Goal: Task Accomplishment & Management: Manage account settings

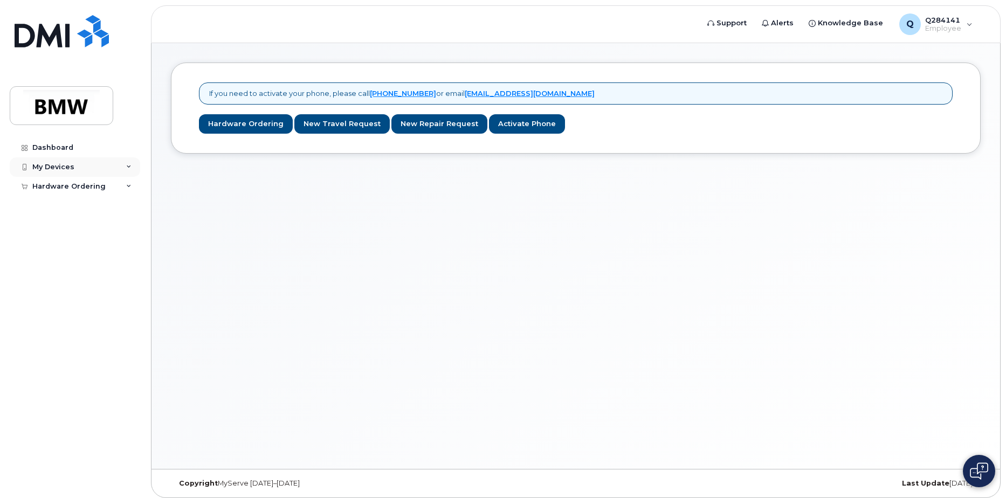
click at [48, 161] on div "My Devices" at bounding box center [75, 166] width 131 height 19
drag, startPoint x: 48, startPoint y: 161, endPoint x: 47, endPoint y: 184, distance: 22.7
click at [47, 184] on div "Add Device" at bounding box center [58, 187] width 43 height 10
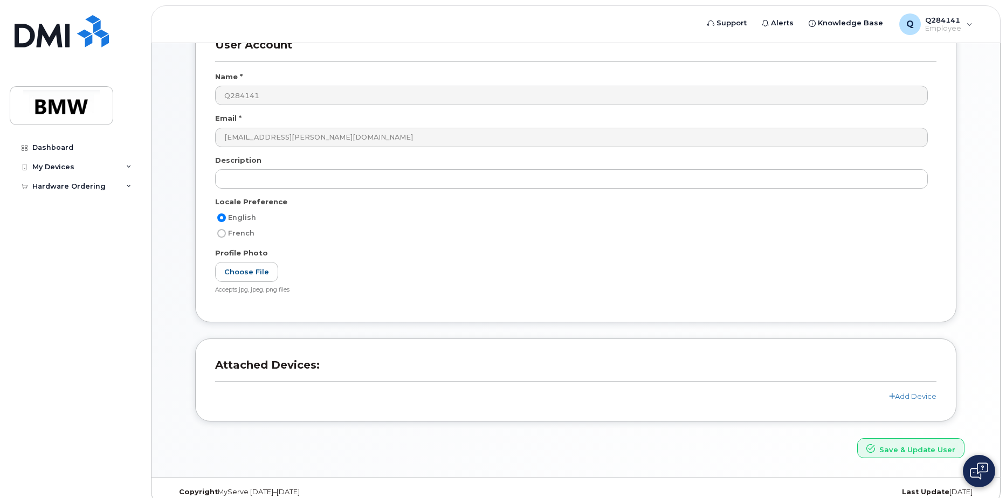
scroll to position [95, 0]
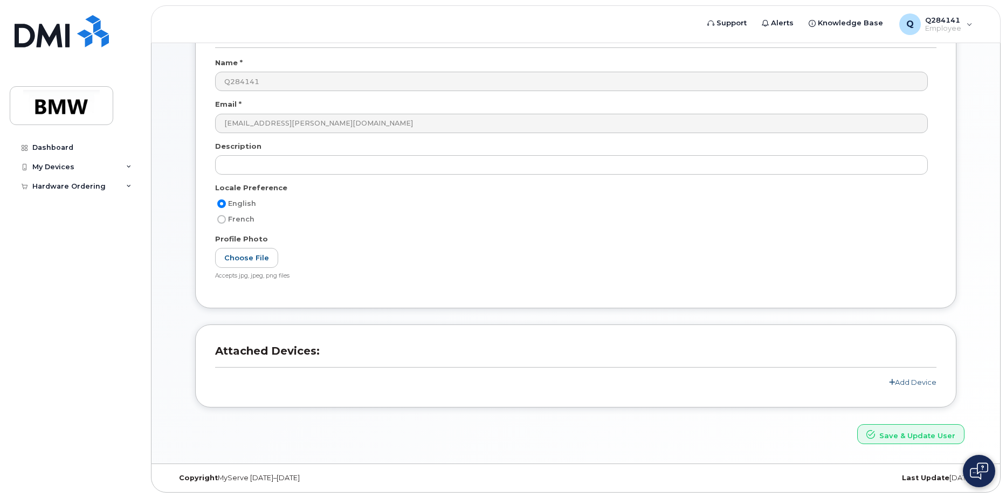
click at [904, 384] on link "Add Device" at bounding box center [912, 382] width 47 height 9
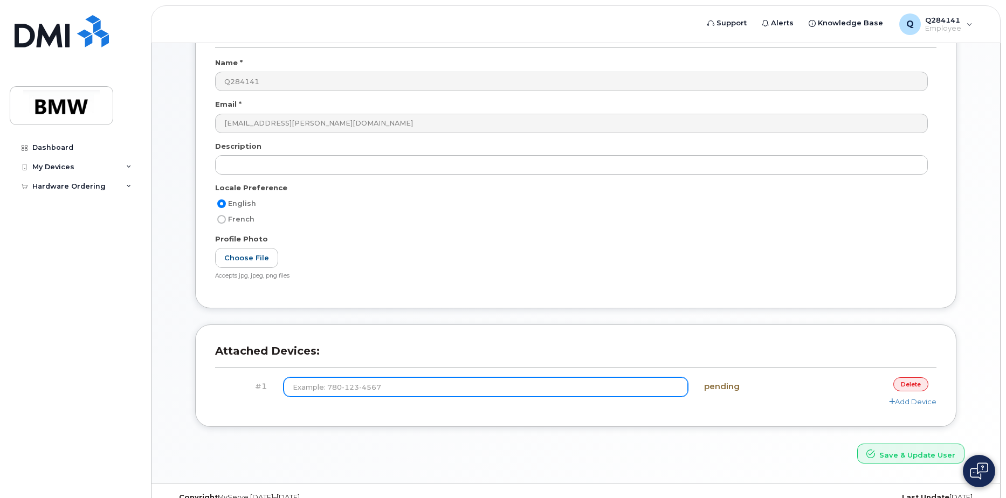
click at [523, 388] on input at bounding box center [486, 387] width 405 height 19
type input "(864) 567-1926"
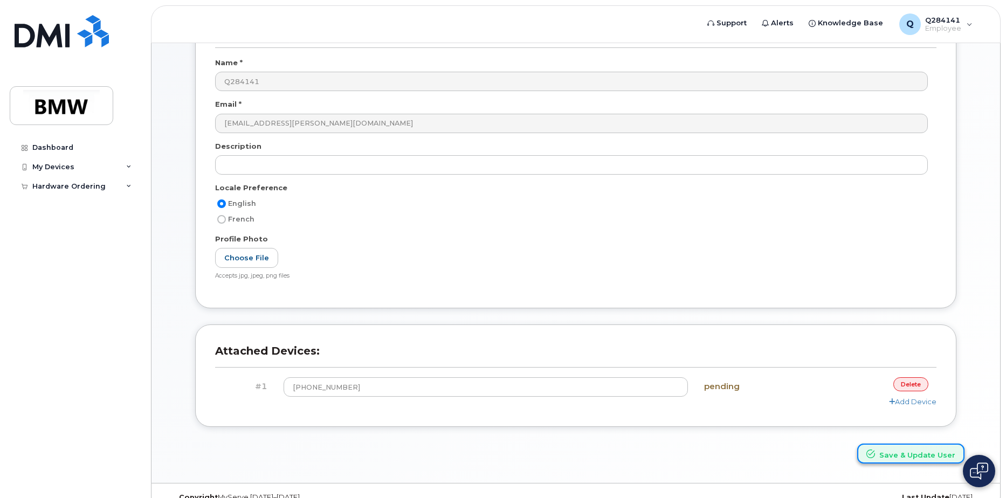
click at [884, 451] on button "Save & Update User" at bounding box center [910, 454] width 107 height 20
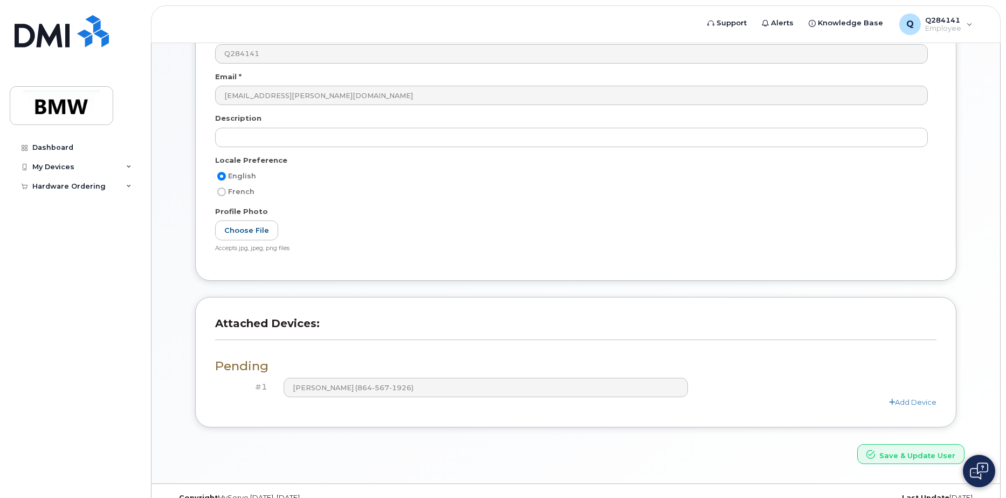
scroll to position [189, 0]
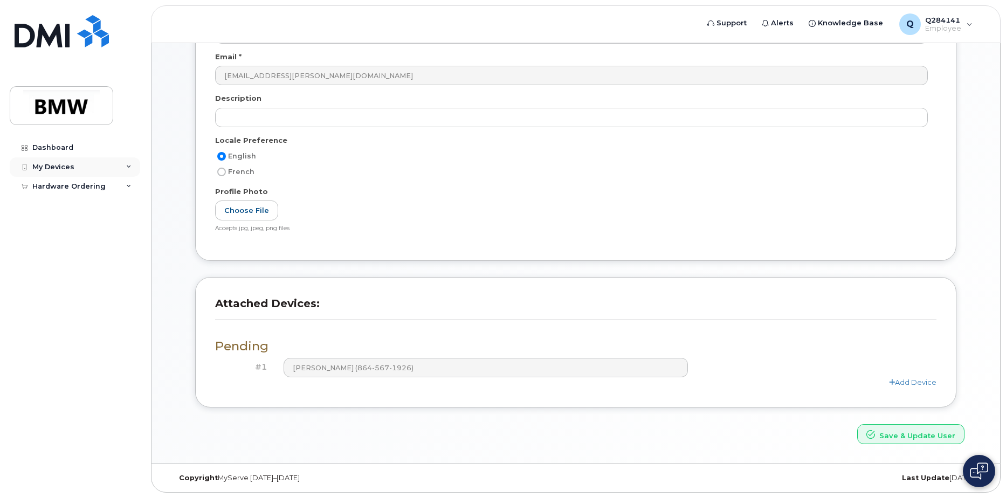
click at [45, 161] on div "My Devices" at bounding box center [75, 166] width 131 height 19
click at [54, 142] on link "Dashboard" at bounding box center [75, 147] width 131 height 19
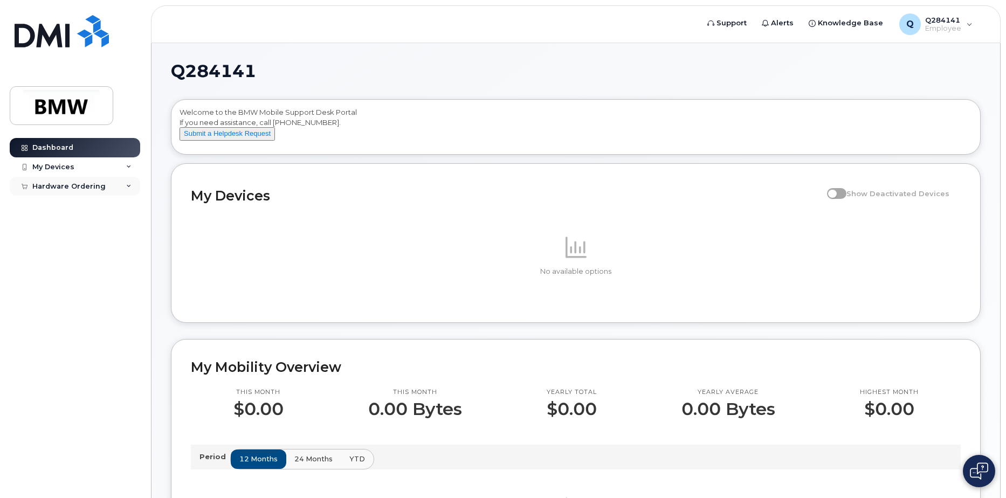
click at [76, 184] on div "Hardware Ordering" at bounding box center [68, 186] width 73 height 9
click at [73, 167] on div "My Devices" at bounding box center [75, 166] width 131 height 19
click at [73, 141] on link "Dashboard" at bounding box center [75, 147] width 131 height 19
click at [735, 22] on span "Support" at bounding box center [732, 23] width 30 height 11
click at [68, 103] on img at bounding box center [61, 105] width 83 height 31
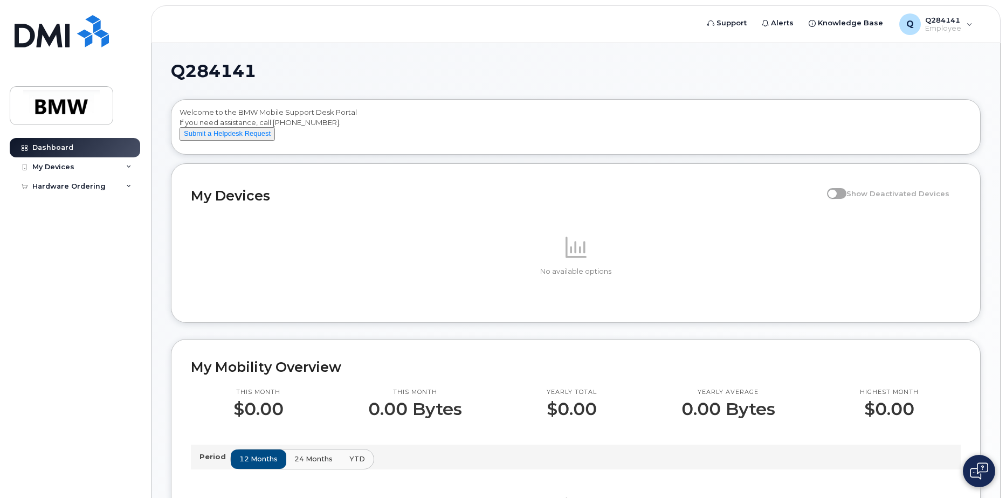
click at [978, 474] on img at bounding box center [979, 471] width 18 height 17
